Goal: Find contact information: Find contact information

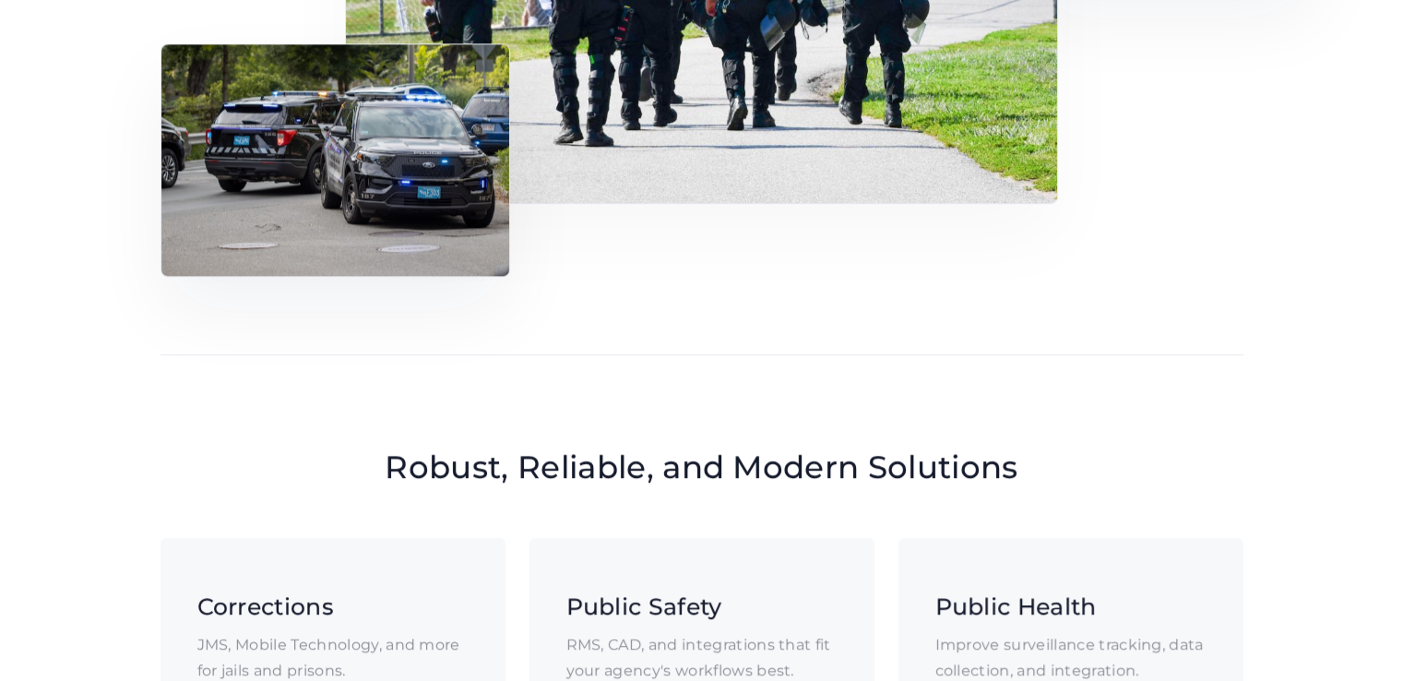
scroll to position [1105, 0]
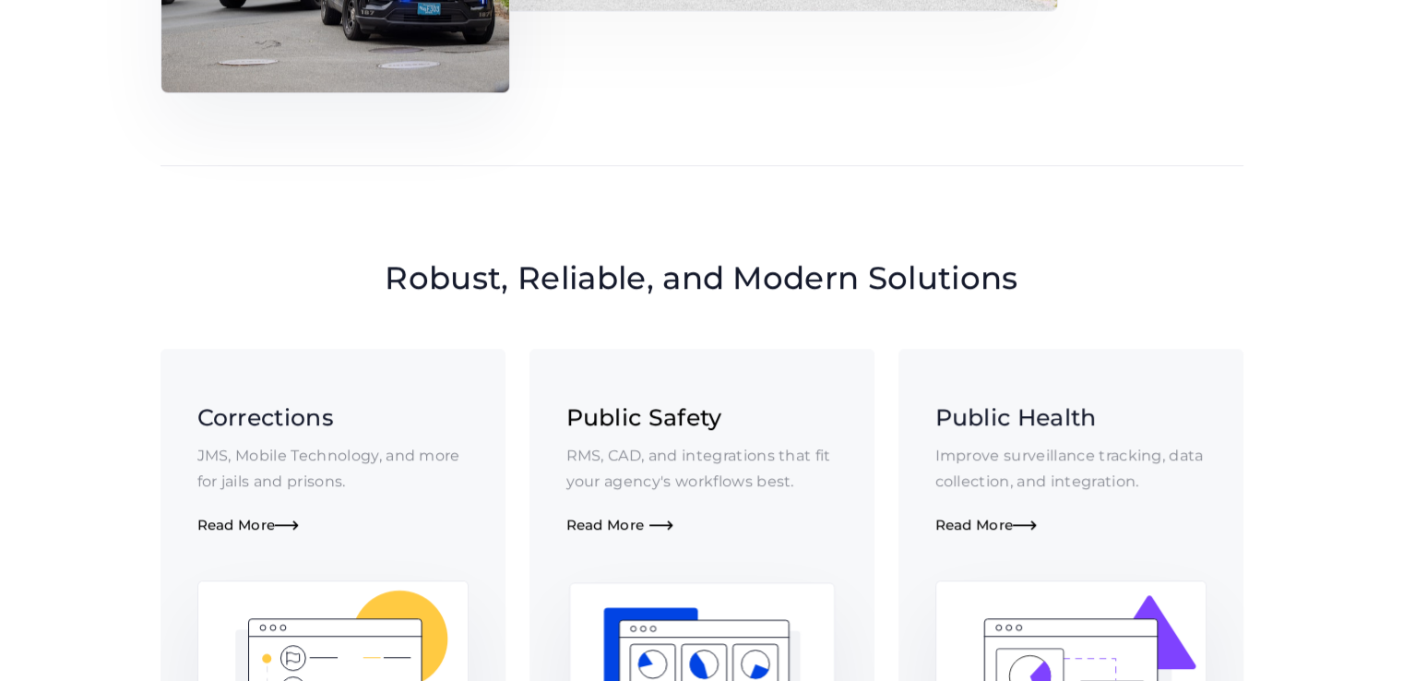
click at [665, 461] on p "RMS, CAD, and integrations that fit your agency's workflows best." at bounding box center [701, 469] width 271 height 52
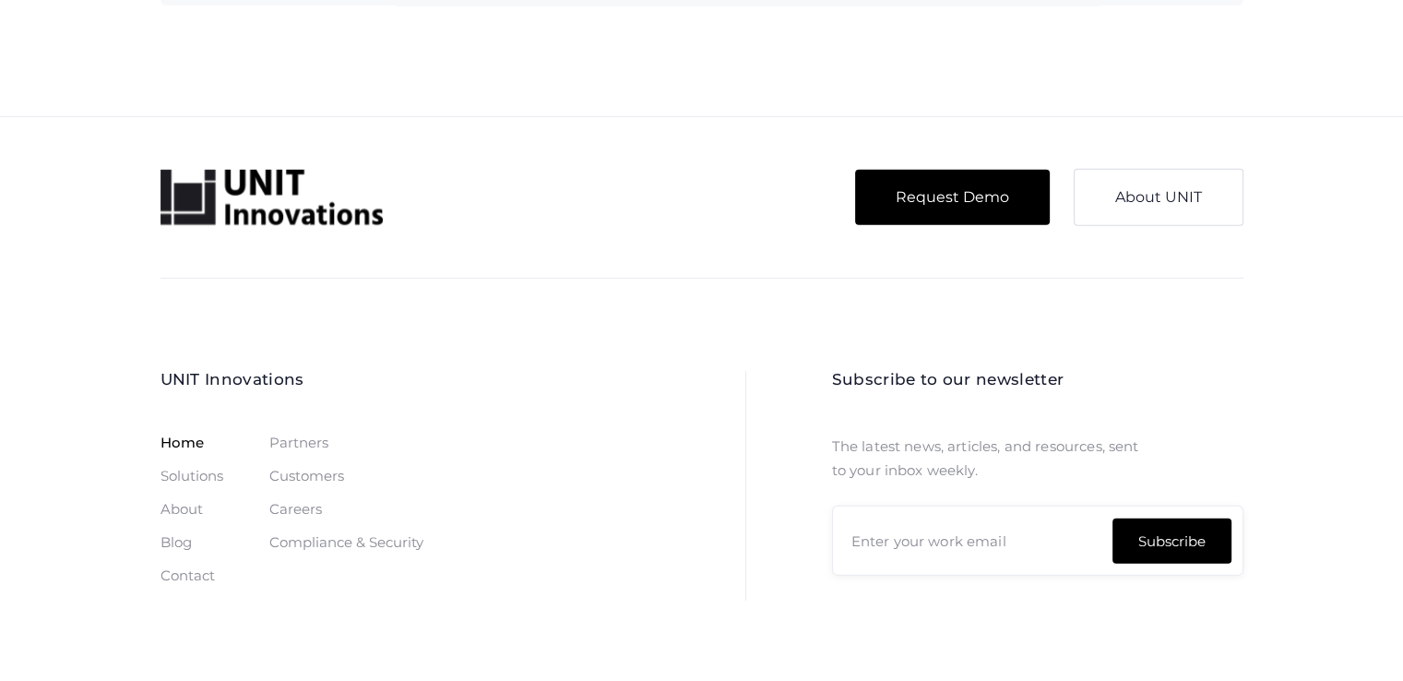
scroll to position [5586, 0]
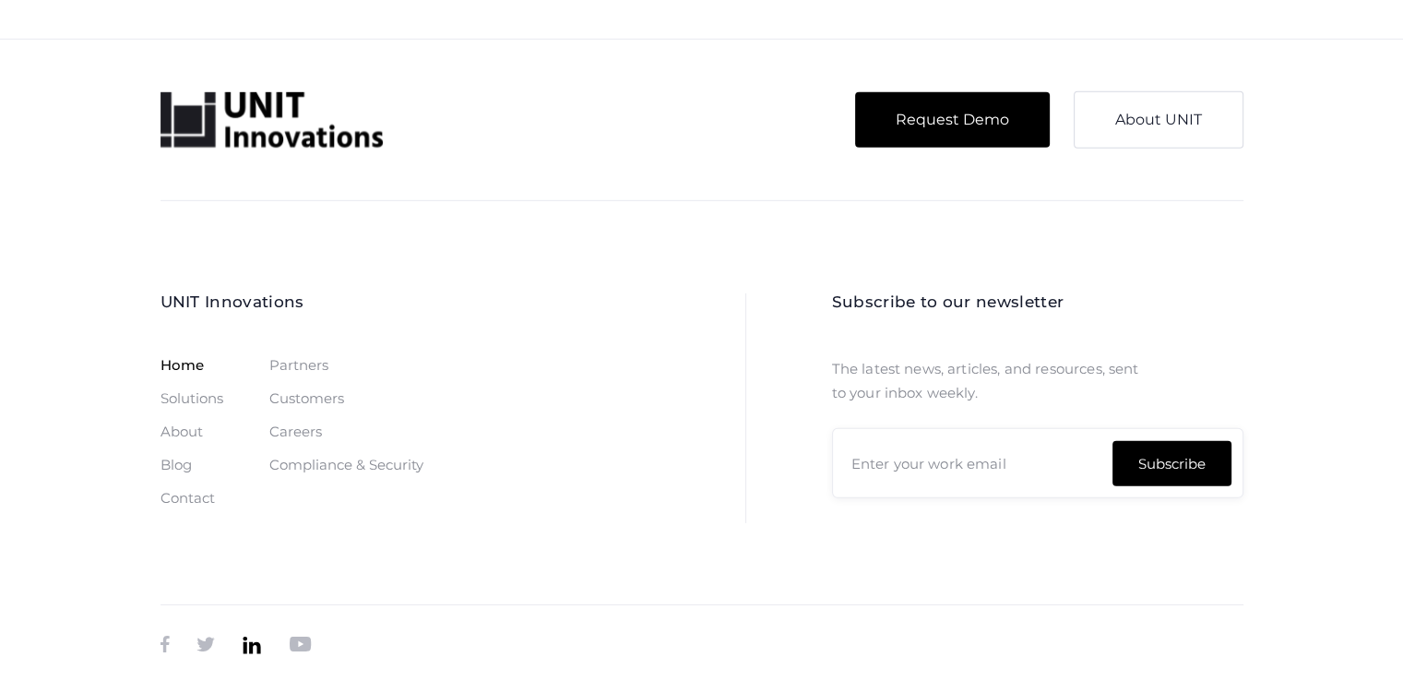
click at [255, 635] on link "" at bounding box center [252, 645] width 18 height 26
click at [181, 491] on link "Contact" at bounding box center [187, 498] width 54 height 15
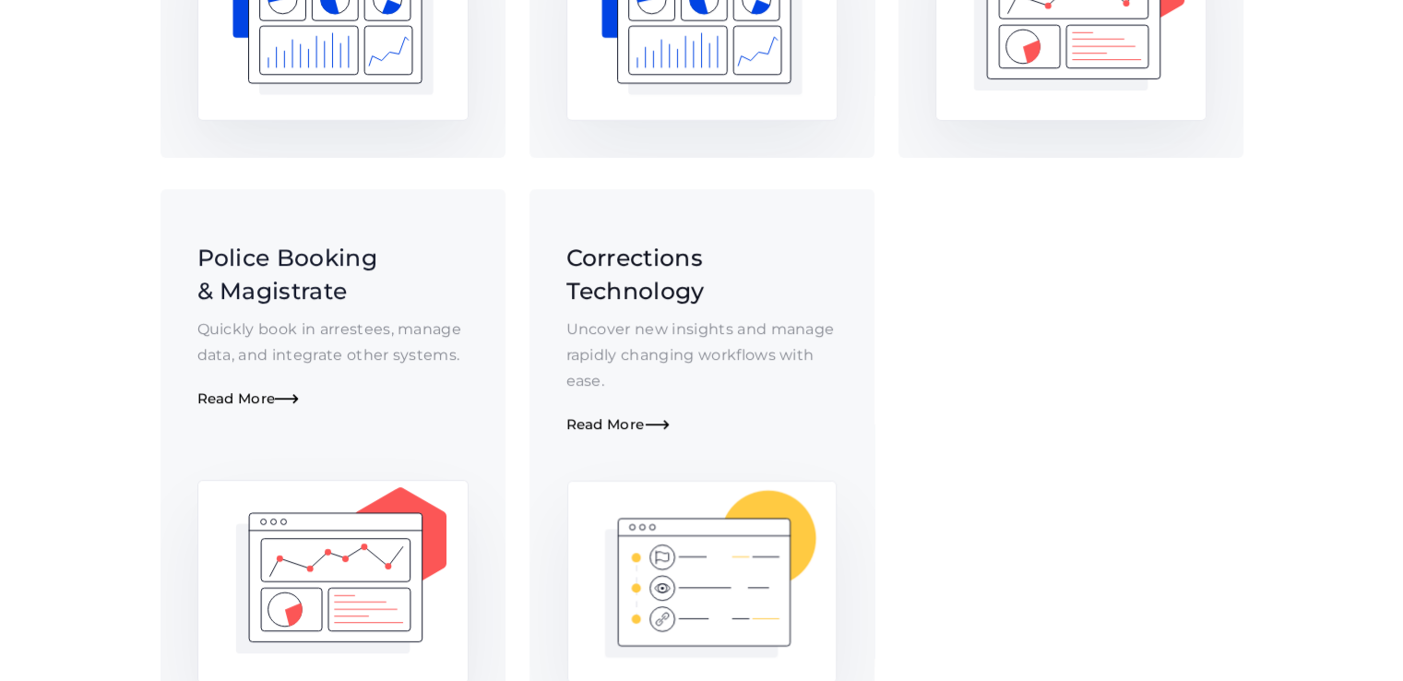
scroll to position [1107, 0]
